Goal: Information Seeking & Learning: Learn about a topic

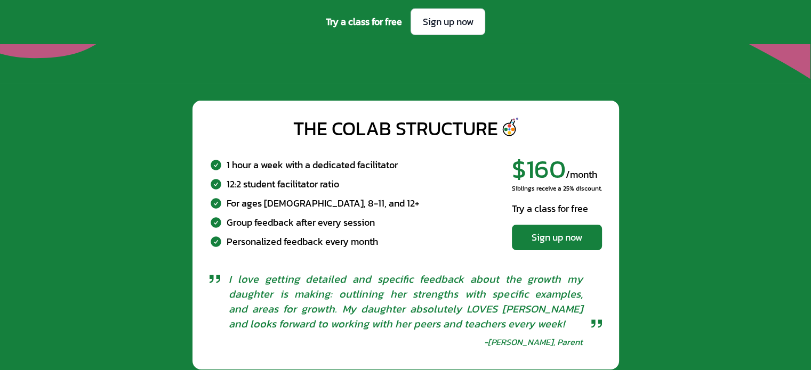
scroll to position [3464, 0]
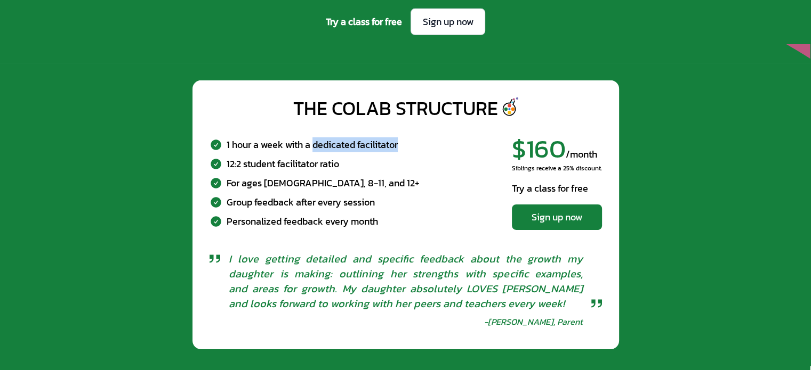
drag, startPoint x: 328, startPoint y: 151, endPoint x: 403, endPoint y: 155, distance: 75.8
click at [403, 155] on div "1 hour a week with a dedicated facilitator 12:2 student facilitator ratio For a…" at bounding box center [405, 182] width 392 height 111
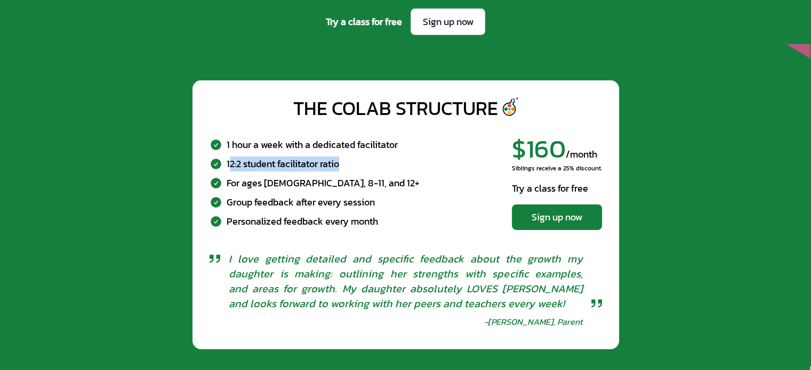
drag, startPoint x: 229, startPoint y: 171, endPoint x: 354, endPoint y: 165, distance: 125.4
click at [354, 165] on div "1 hour a week with a dedicated facilitator 12:2 student facilitator ratio For a…" at bounding box center [314, 183] width 210 height 92
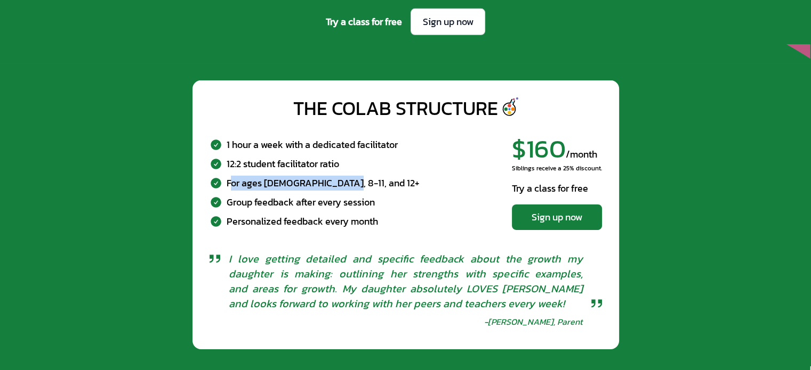
drag, startPoint x: 237, startPoint y: 192, endPoint x: 343, endPoint y: 191, distance: 105.5
click at [343, 190] on div "For ages [DEMOGRAPHIC_DATA], 8-11, and 12+" at bounding box center [314, 182] width 210 height 15
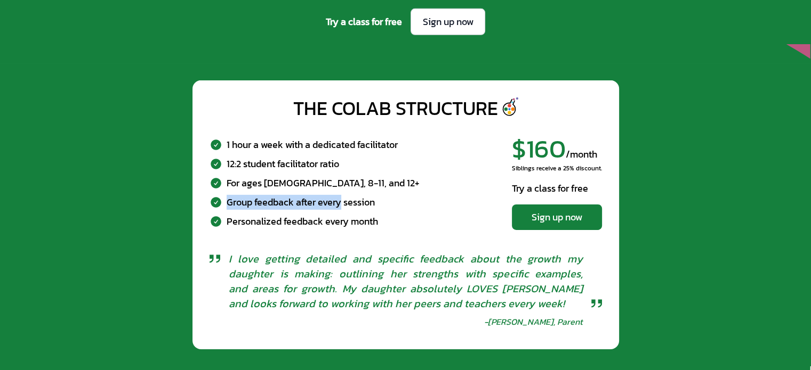
drag, startPoint x: 230, startPoint y: 216, endPoint x: 328, endPoint y: 193, distance: 101.2
click at [343, 209] on div "Group feedback after every session" at bounding box center [301, 202] width 148 height 15
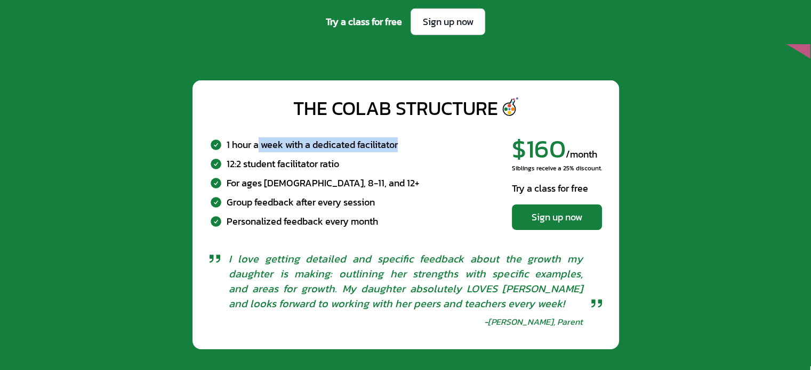
drag, startPoint x: 267, startPoint y: 153, endPoint x: 407, endPoint y: 159, distance: 139.8
click at [407, 159] on div "1 hour a week with a dedicated facilitator 12:2 student facilitator ratio For a…" at bounding box center [405, 182] width 392 height 111
drag, startPoint x: 242, startPoint y: 208, endPoint x: 331, endPoint y: 223, distance: 90.2
click at [336, 220] on div "1 hour a week with a dedicated facilitator 12:2 student facilitator ratio For a…" at bounding box center [314, 183] width 210 height 92
drag, startPoint x: 258, startPoint y: 233, endPoint x: 427, endPoint y: 234, distance: 168.4
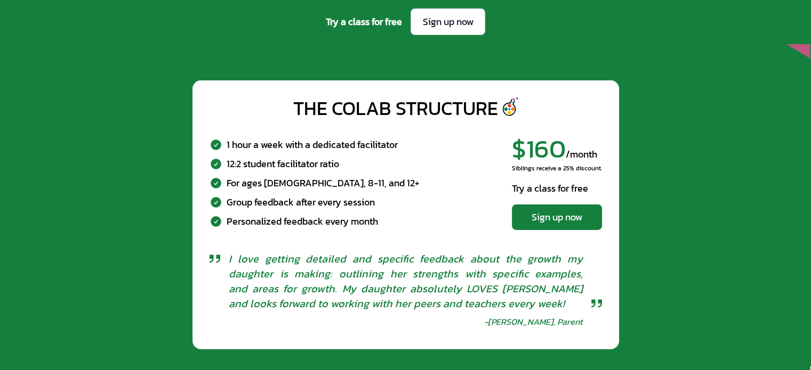
click at [427, 234] on div "1 hour a week with a dedicated facilitator 12:2 student facilitator ratio For a…" at bounding box center [405, 182] width 392 height 111
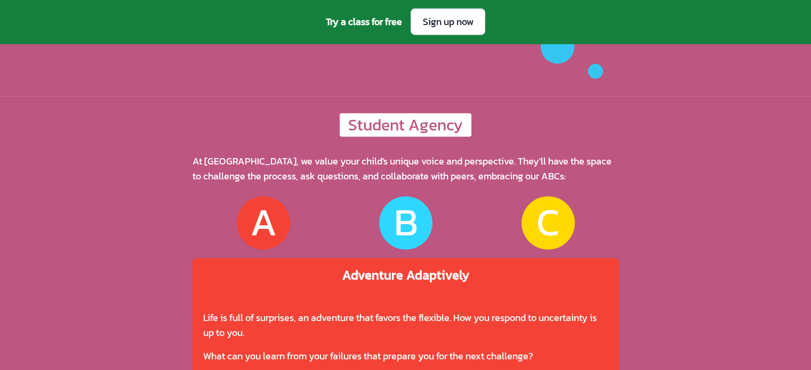
scroll to position [2942, 0]
